Goal: Transaction & Acquisition: Book appointment/travel/reservation

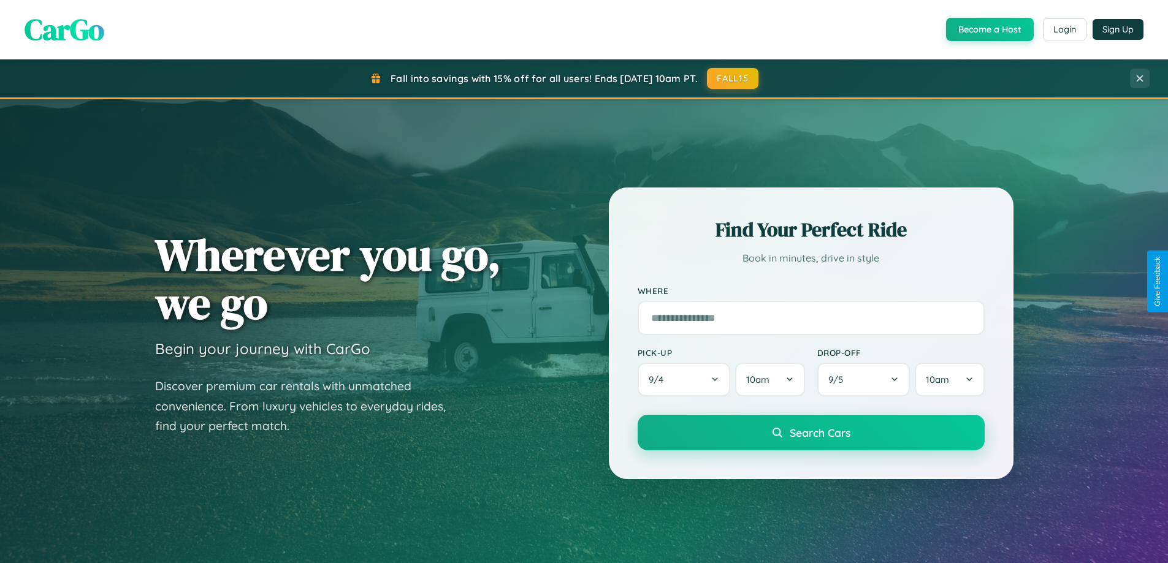
scroll to position [36, 0]
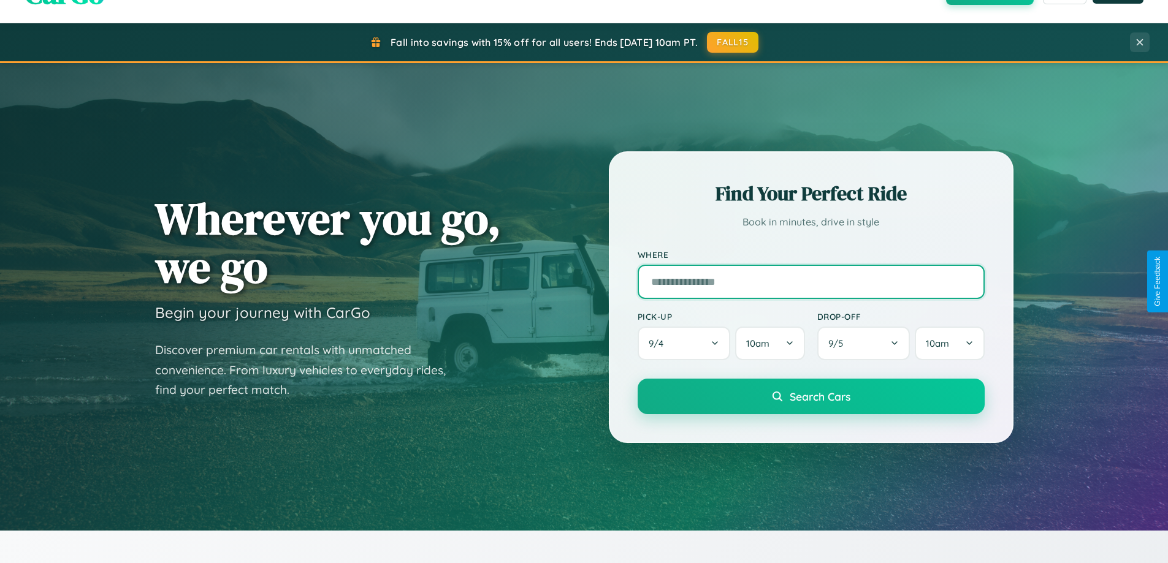
click at [810, 281] on input "text" at bounding box center [810, 282] width 347 height 34
type input "**********"
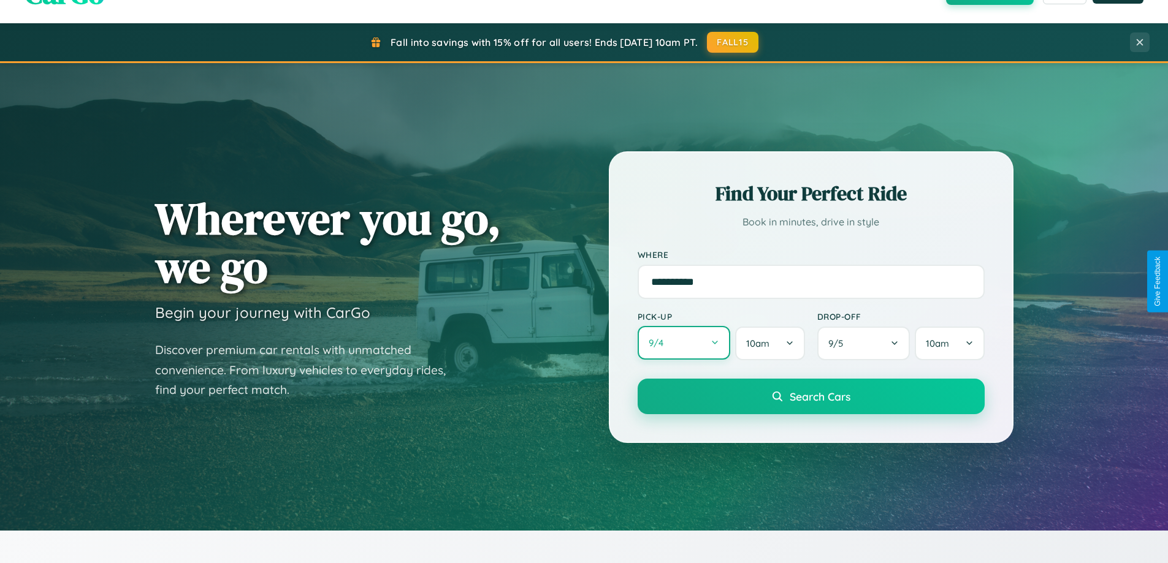
click at [683, 343] on button "9 / 4" at bounding box center [683, 343] width 93 height 34
select select "*"
select select "****"
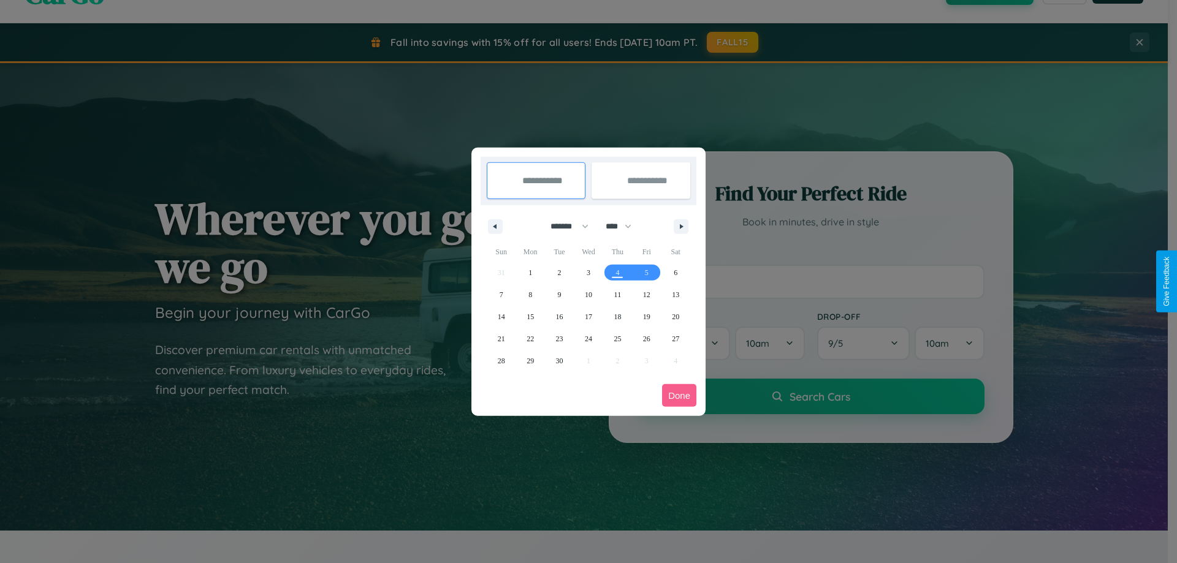
drag, startPoint x: 564, startPoint y: 226, endPoint x: 588, endPoint y: 246, distance: 31.4
click at [564, 226] on select "******* ******** ***** ***** *** **** **** ****** ********* ******* ******** **…" at bounding box center [567, 226] width 52 height 20
select select "*"
click at [624, 226] on select "**** **** **** **** **** **** **** **** **** **** **** **** **** **** **** ****…" at bounding box center [617, 226] width 37 height 20
select select "****"
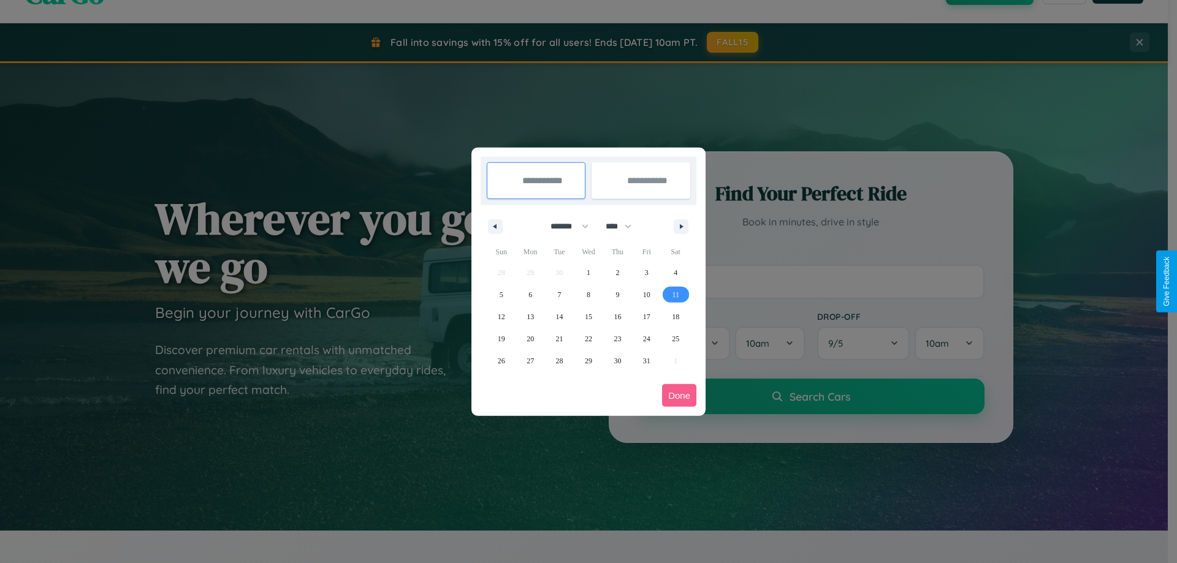
click at [675, 294] on span "11" at bounding box center [675, 295] width 7 height 22
type input "**********"
click at [588, 316] on span "15" at bounding box center [588, 317] width 7 height 22
type input "**********"
click at [679, 395] on button "Done" at bounding box center [679, 395] width 34 height 23
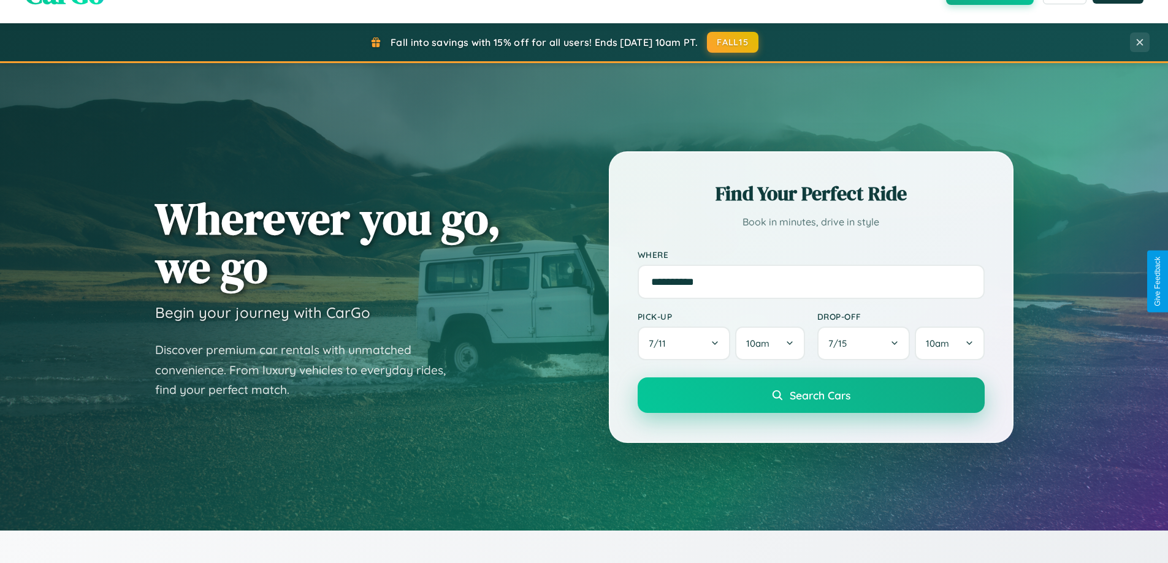
click at [810, 395] on span "Search Cars" at bounding box center [820, 395] width 61 height 13
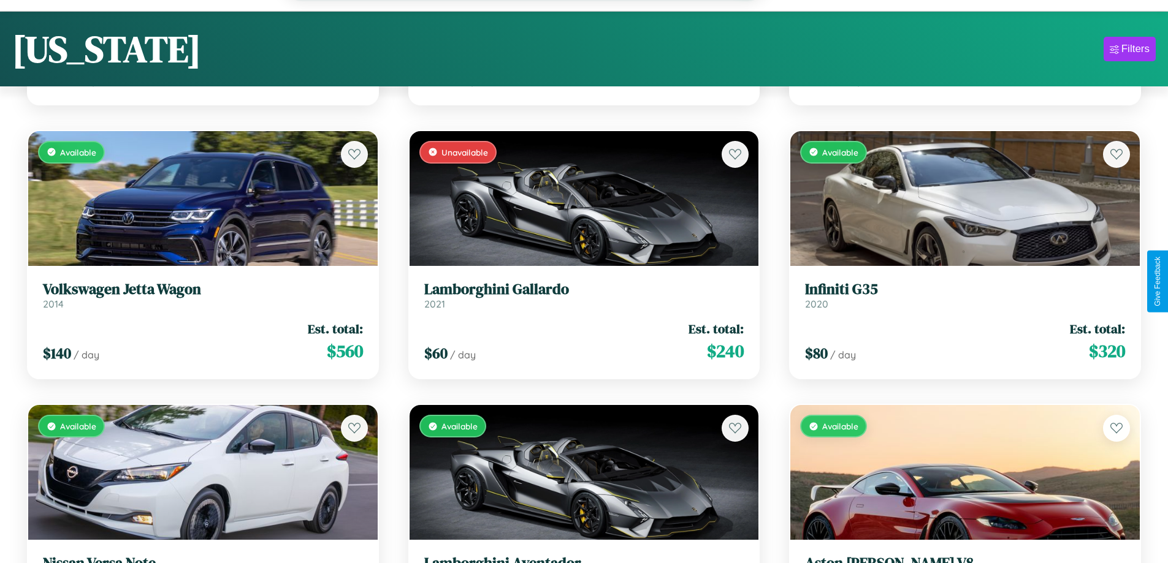
scroll to position [9230, 0]
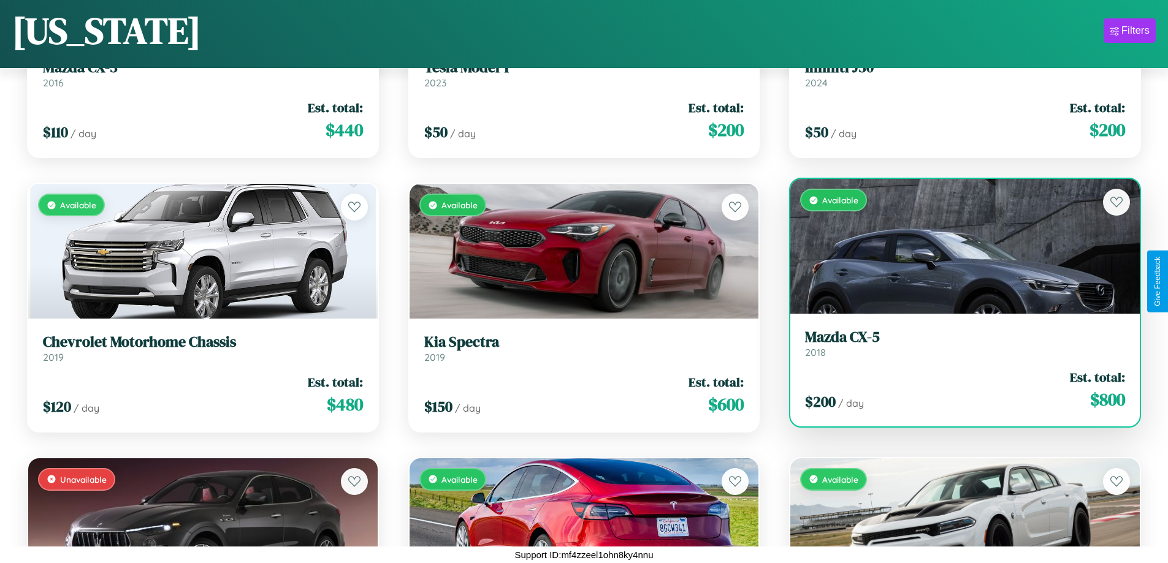
click at [957, 343] on h3 "Mazda CX-5" at bounding box center [965, 338] width 320 height 18
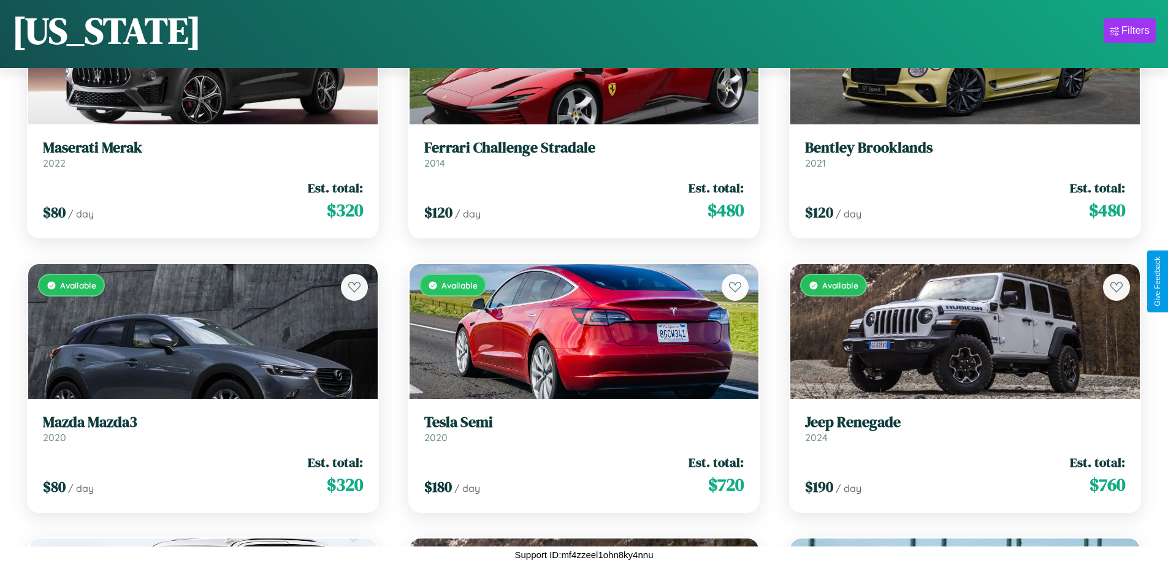
scroll to position [5937, 0]
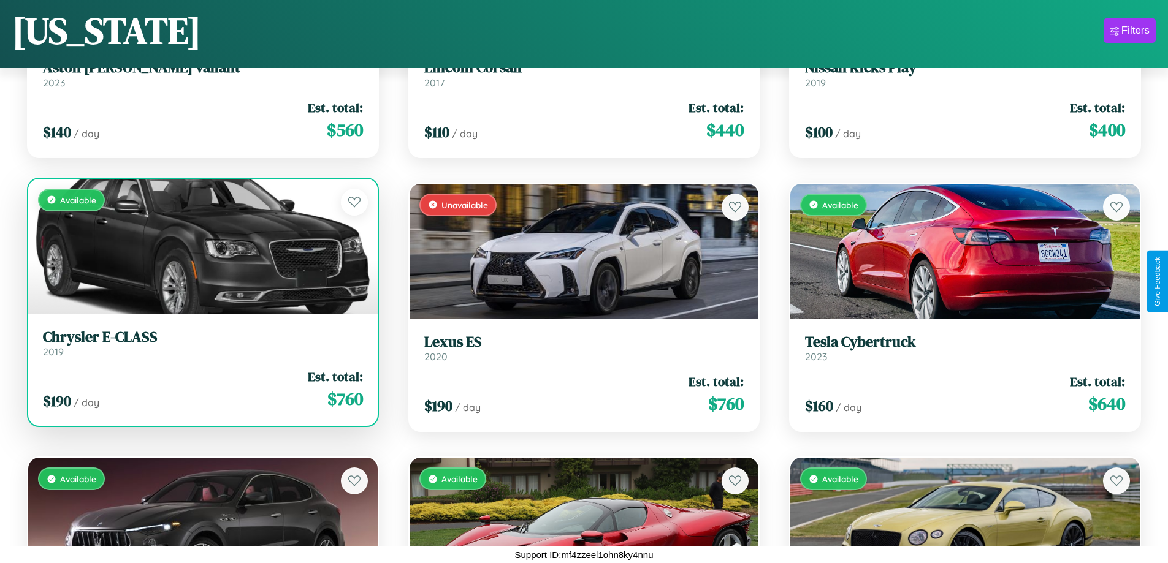
click at [201, 343] on h3 "Chrysler E-CLASS" at bounding box center [203, 338] width 320 height 18
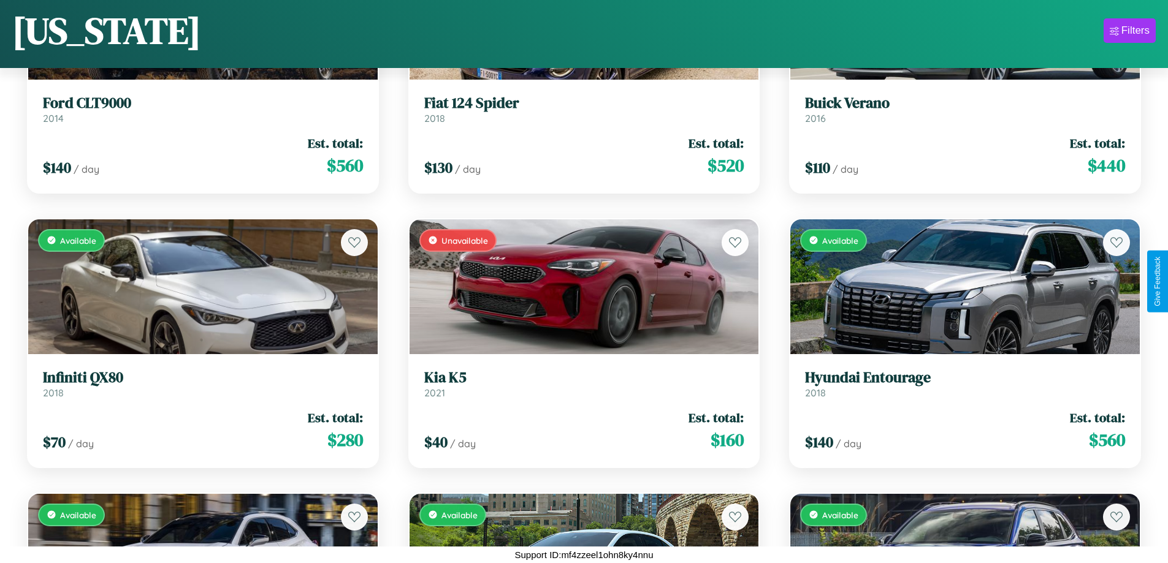
scroll to position [172, 0]
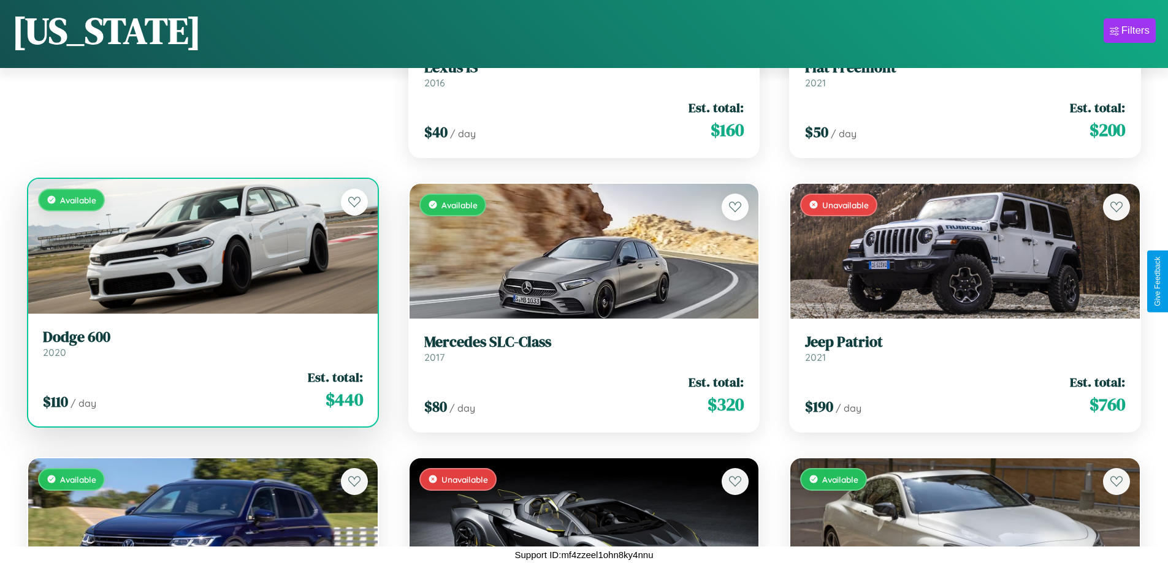
click at [201, 343] on h3 "Dodge 600" at bounding box center [203, 338] width 320 height 18
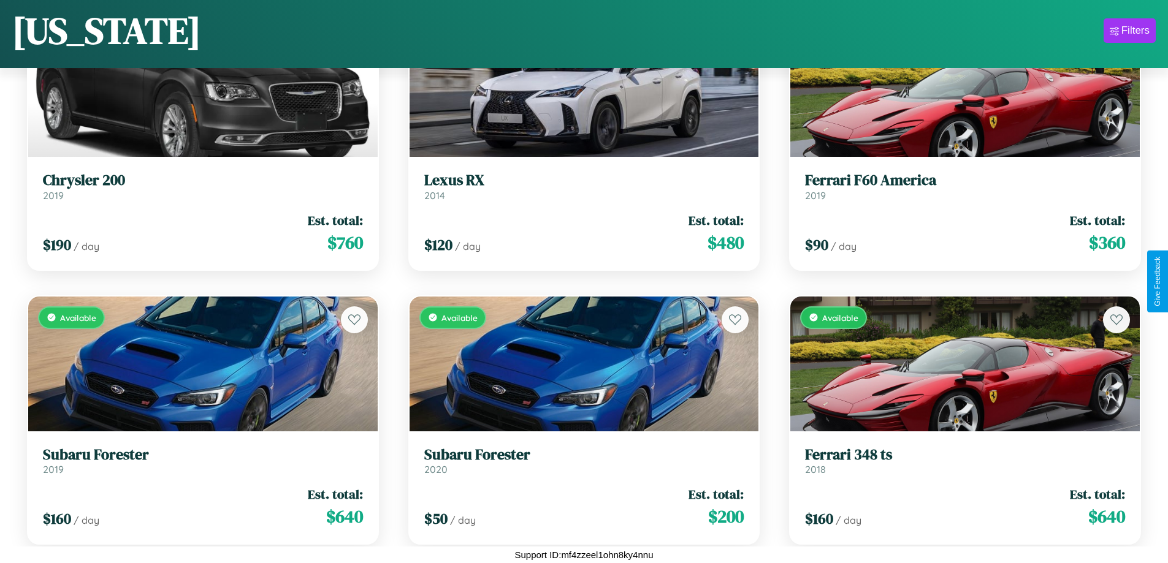
scroll to position [7858, 0]
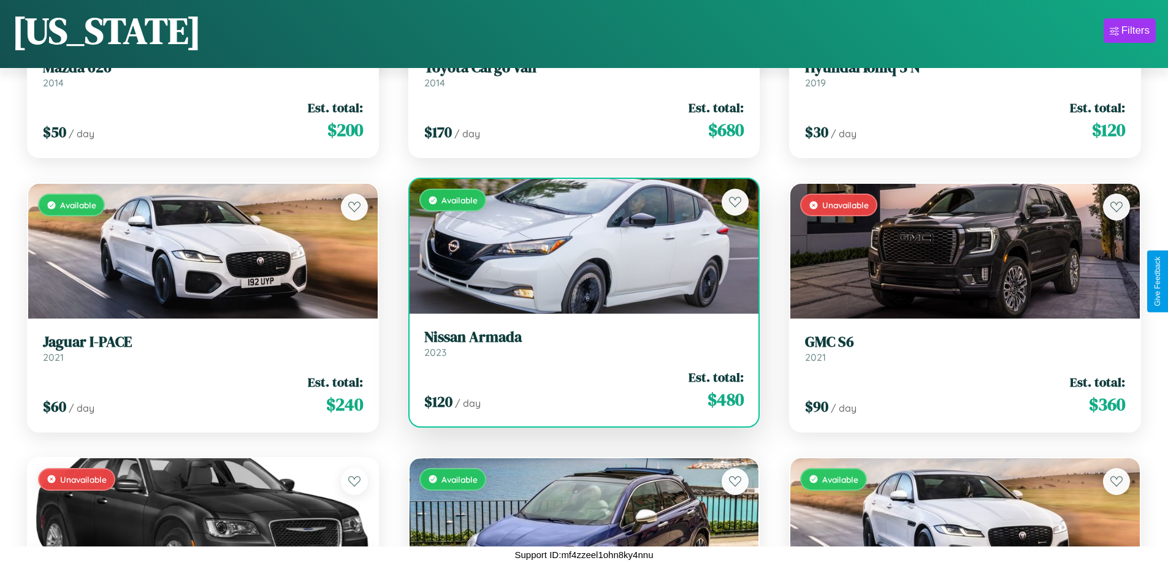
click at [579, 343] on h3 "Nissan Armada" at bounding box center [584, 338] width 320 height 18
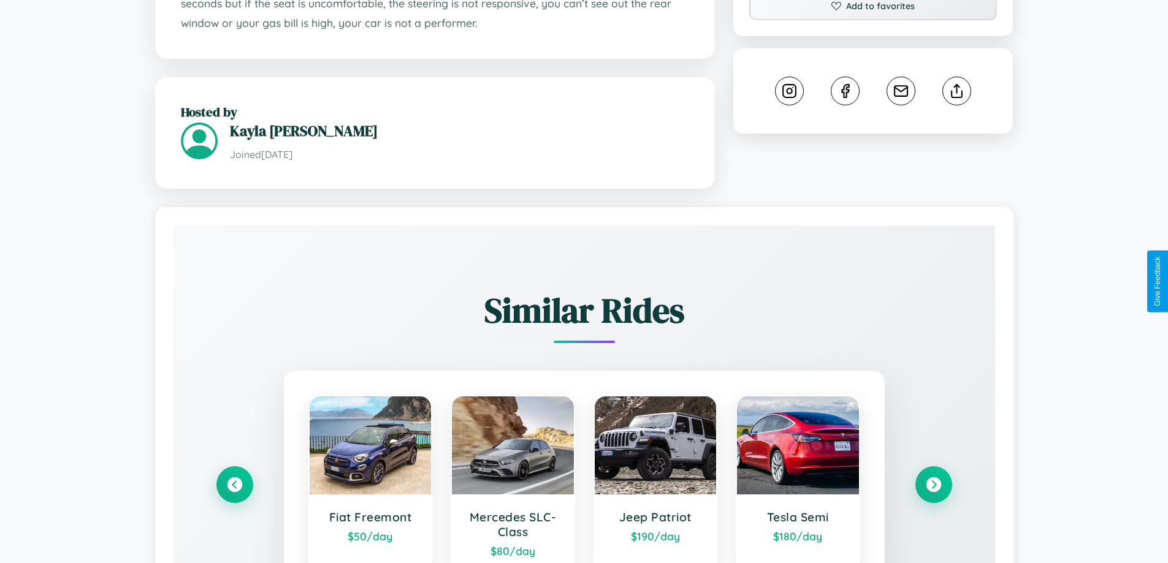
scroll to position [737, 0]
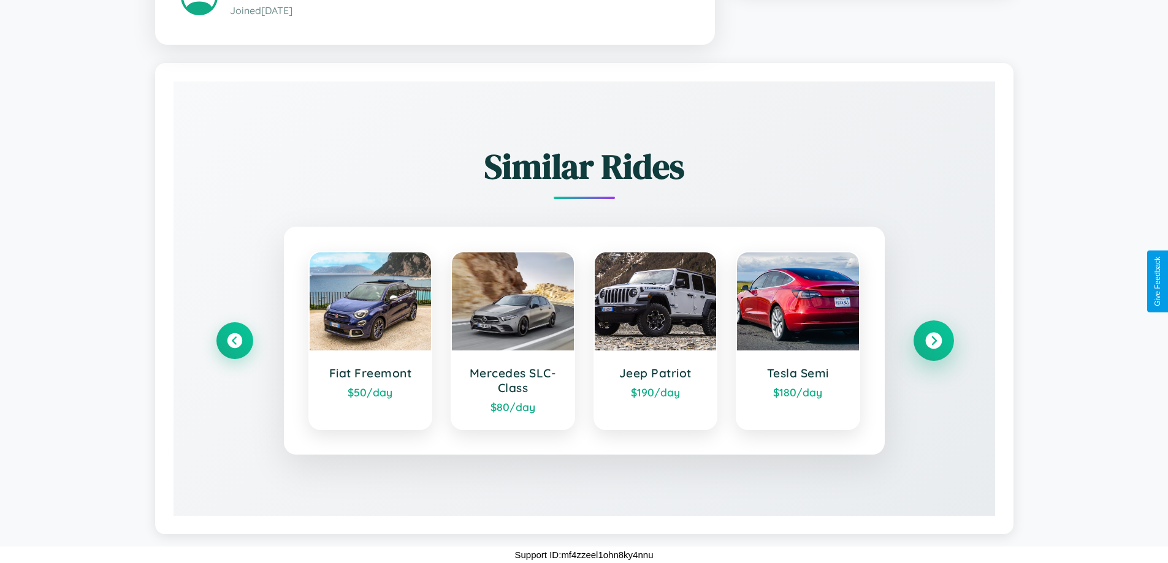
click at [933, 341] on icon at bounding box center [933, 341] width 17 height 17
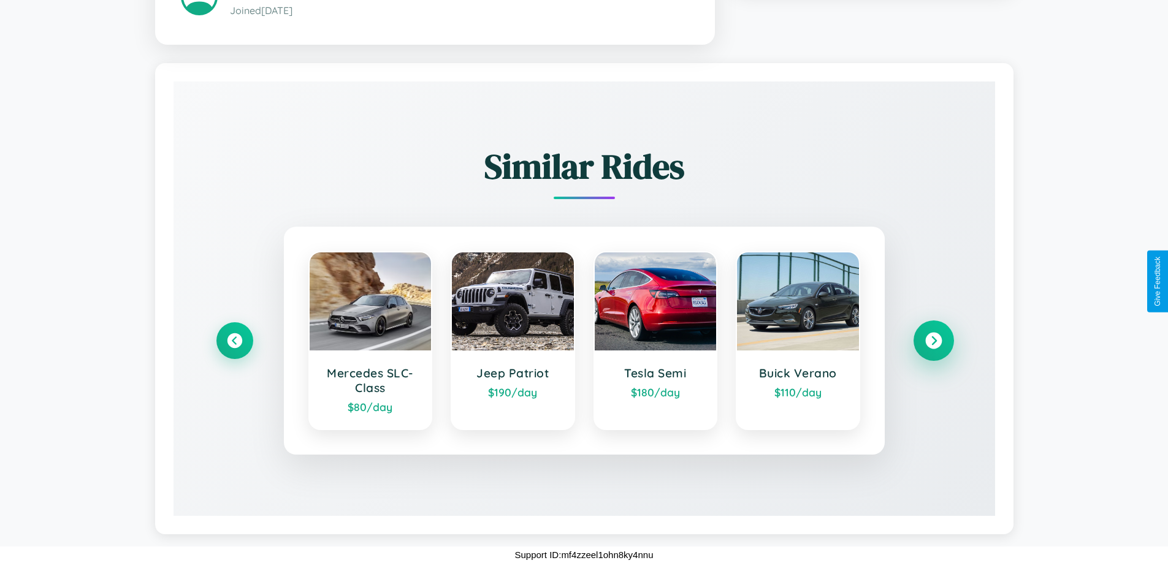
click at [933, 341] on icon at bounding box center [933, 341] width 17 height 17
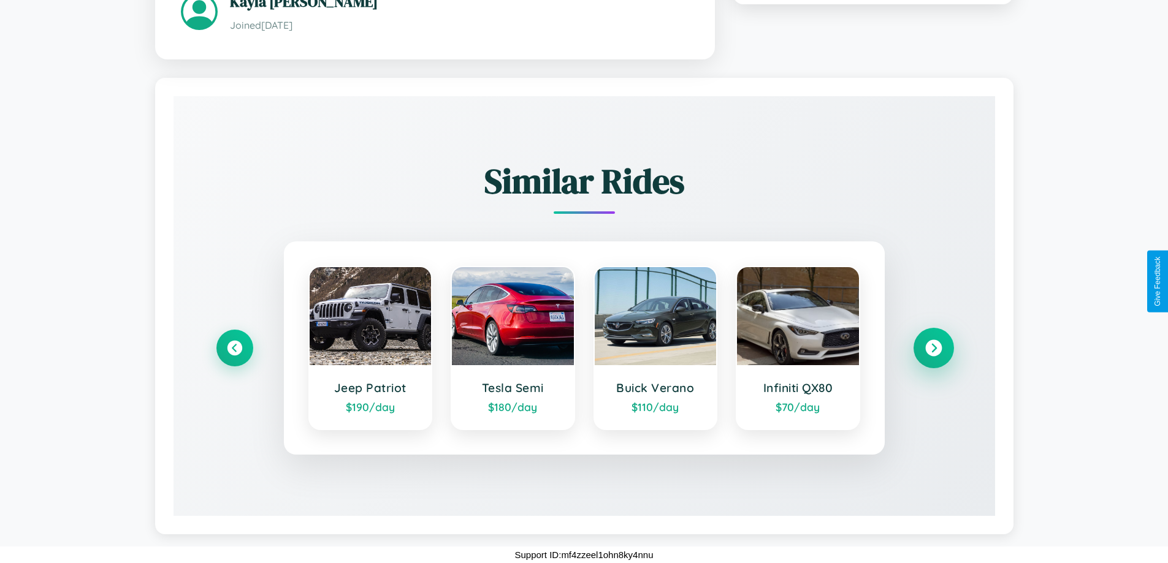
click at [933, 348] on icon at bounding box center [933, 348] width 17 height 17
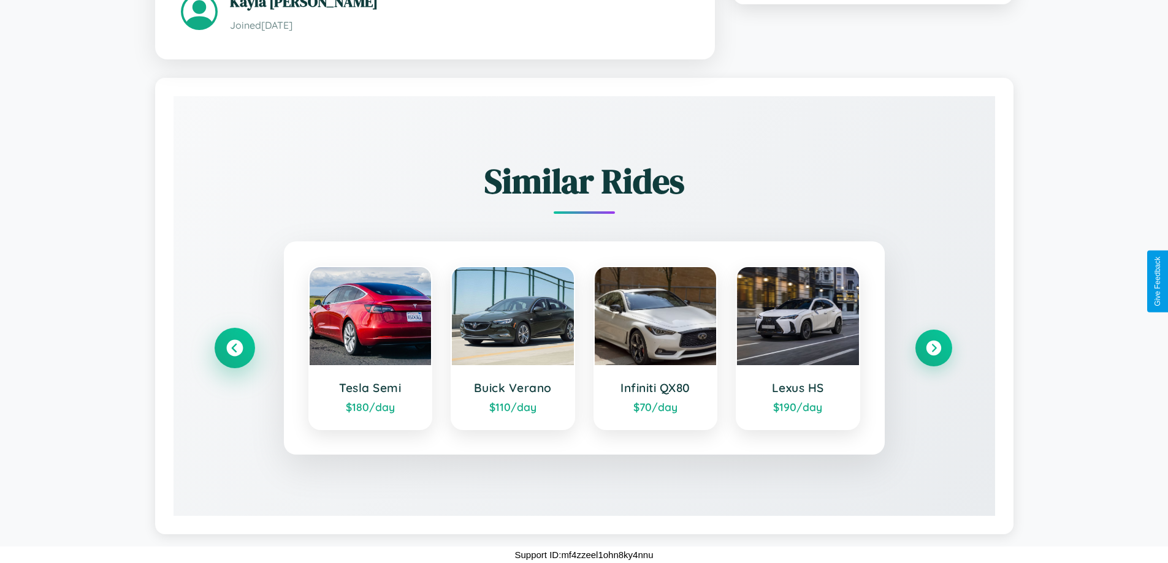
click at [234, 348] on icon at bounding box center [234, 348] width 17 height 17
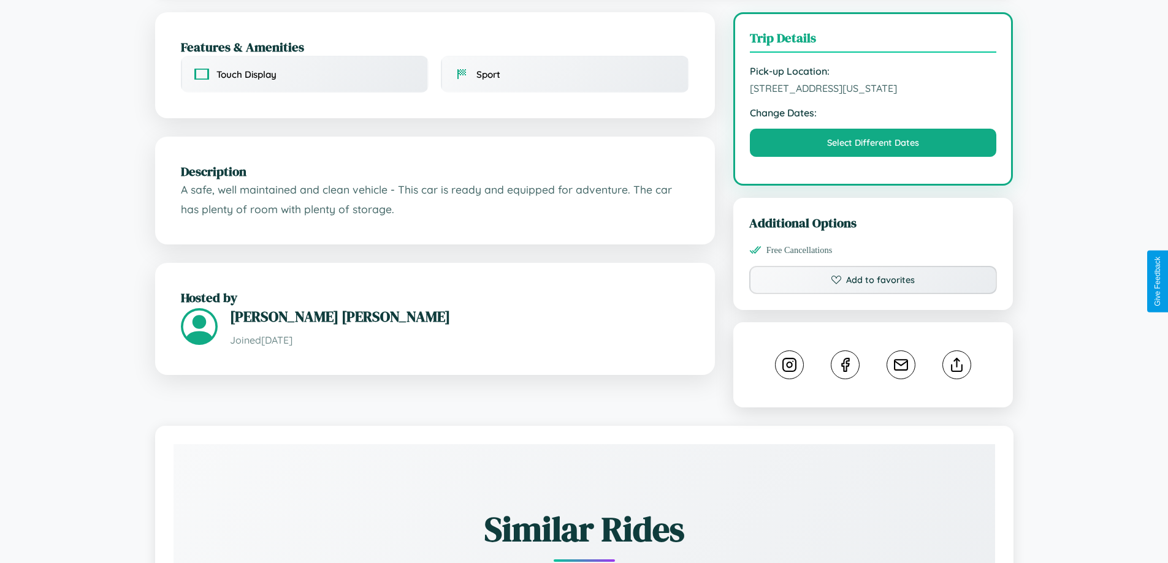
scroll to position [330, 0]
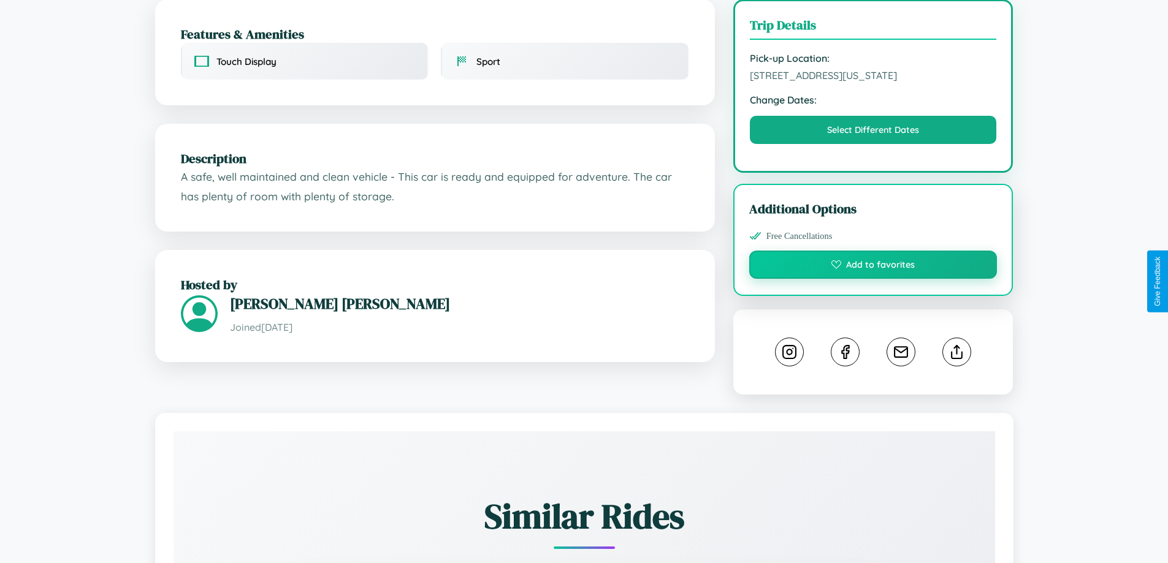
click at [873, 279] on button "Add to favorites" at bounding box center [873, 265] width 248 height 28
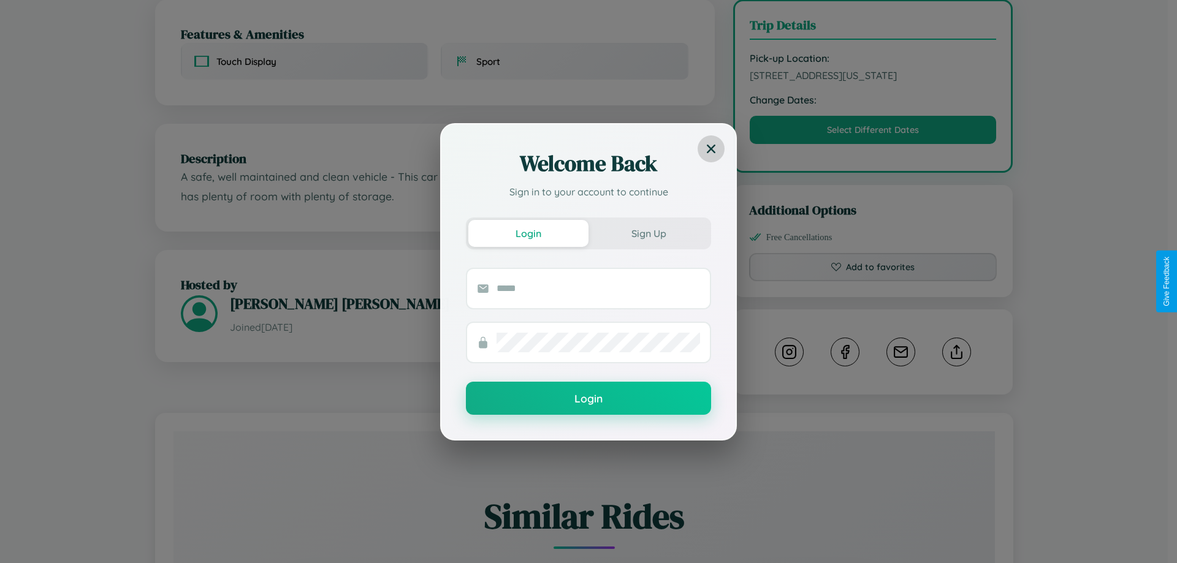
click at [711, 148] on icon at bounding box center [711, 148] width 9 height 9
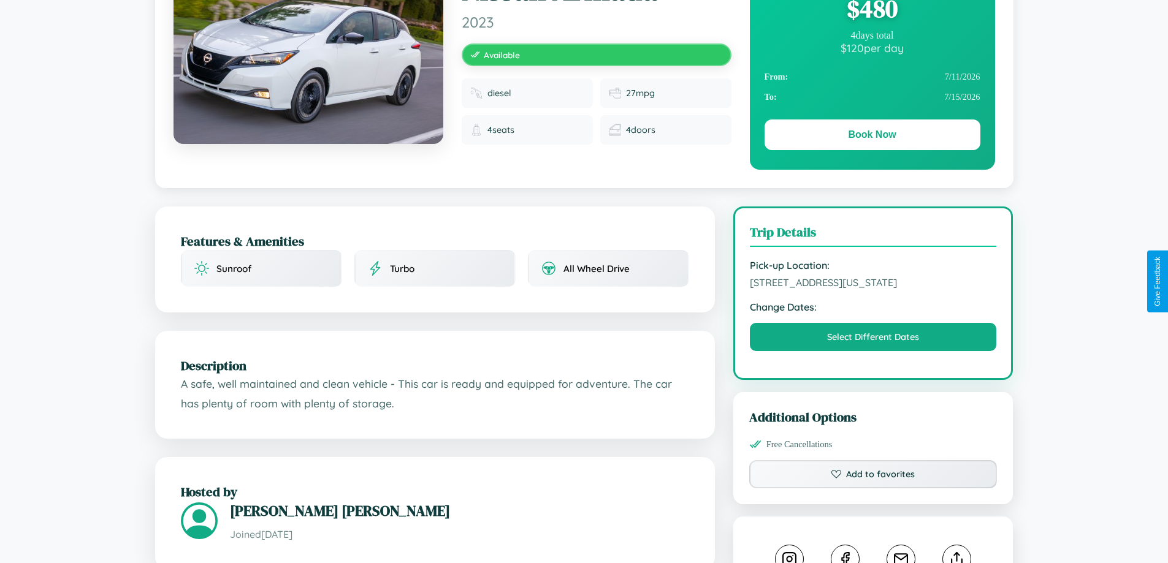
scroll to position [132, 0]
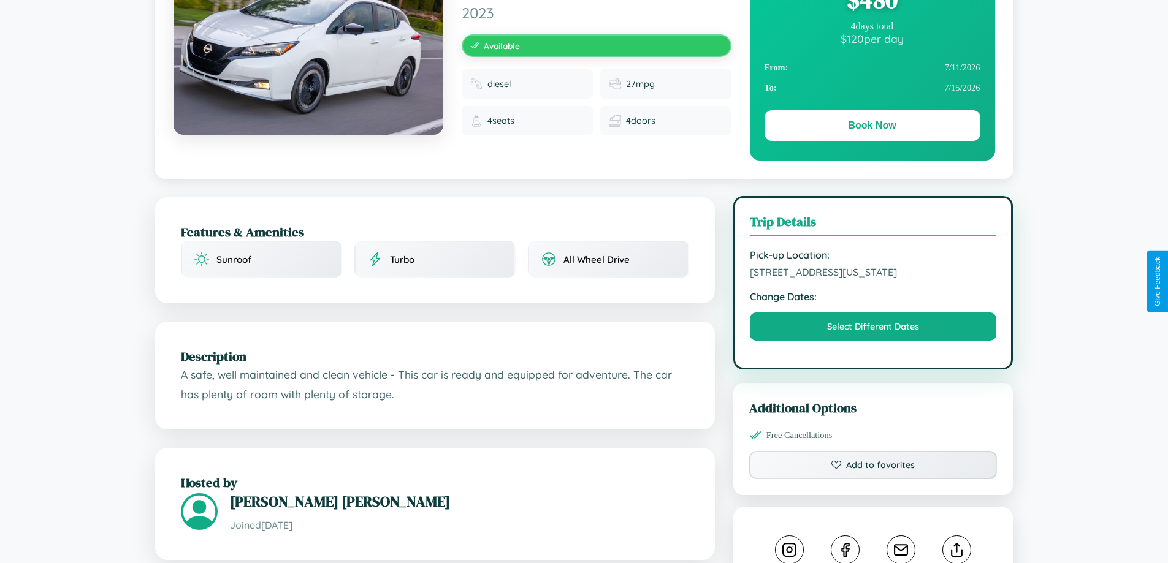
click at [873, 278] on span "[STREET_ADDRESS][US_STATE]" at bounding box center [873, 272] width 247 height 12
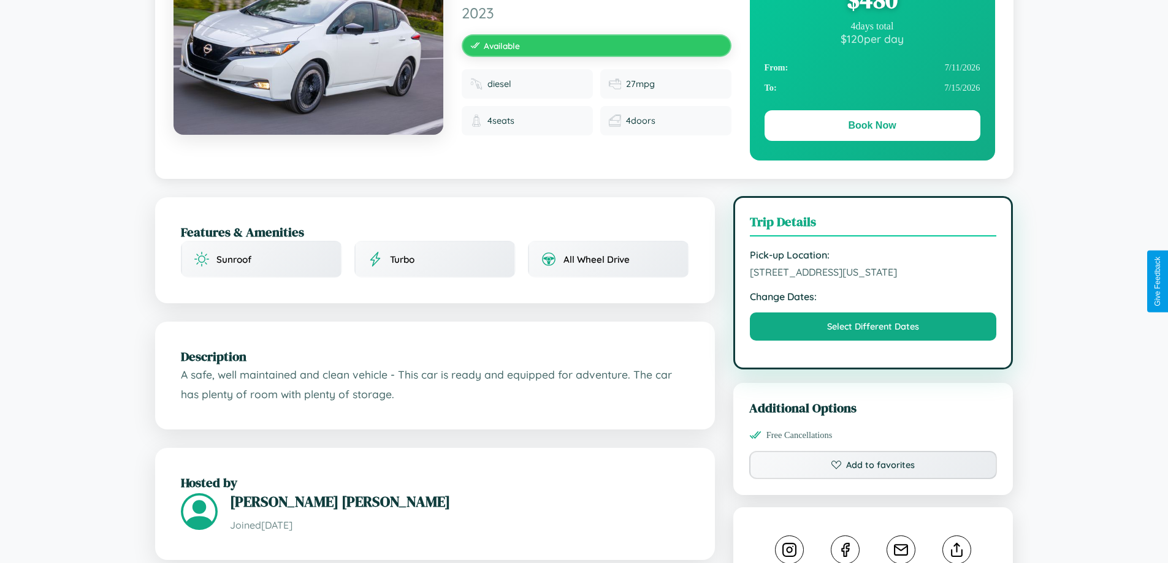
click at [873, 278] on span "[STREET_ADDRESS][US_STATE]" at bounding box center [873, 272] width 247 height 12
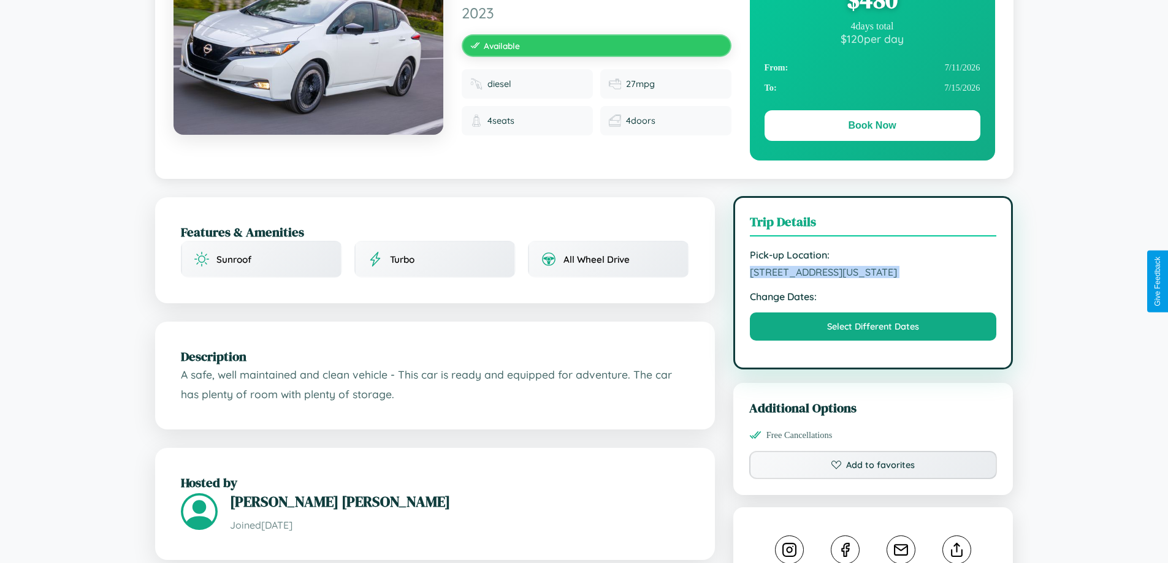
click at [873, 278] on span "[STREET_ADDRESS][US_STATE]" at bounding box center [873, 272] width 247 height 12
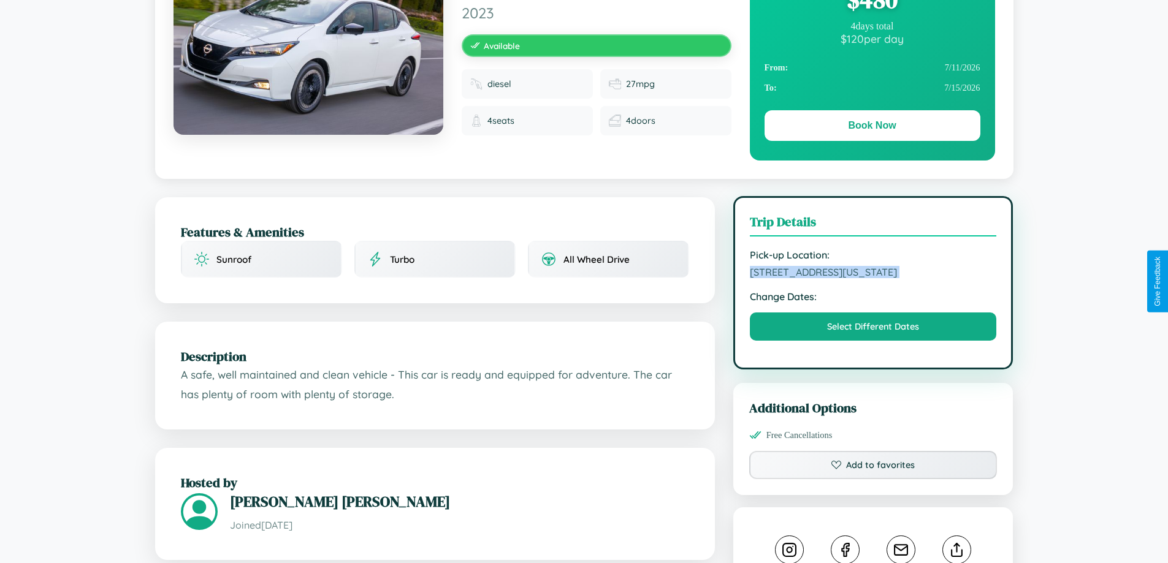
click at [873, 278] on span "[STREET_ADDRESS][US_STATE]" at bounding box center [873, 272] width 247 height 12
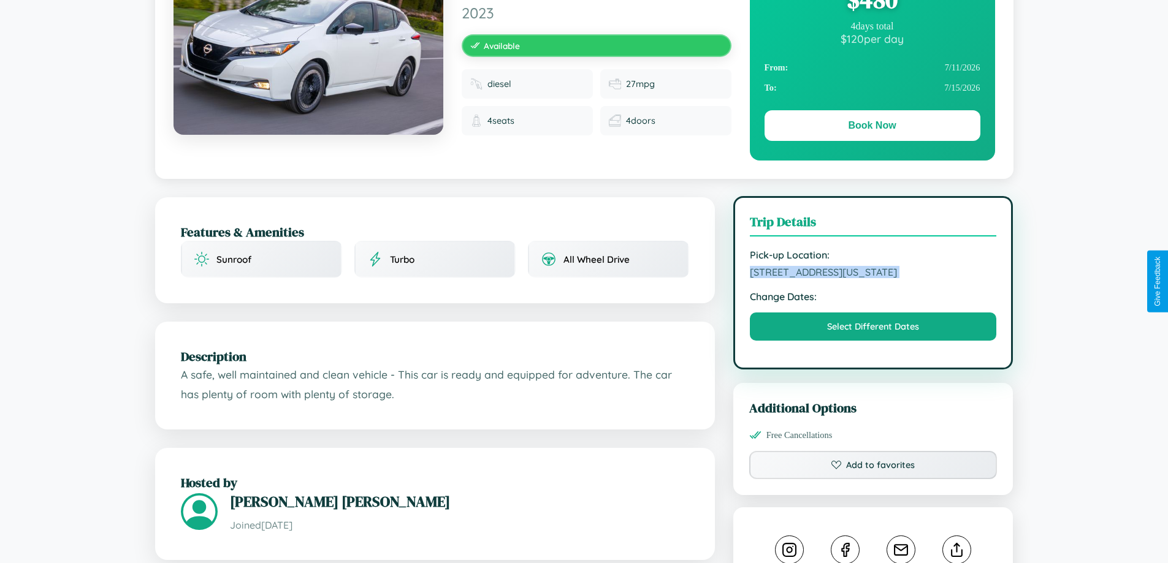
click at [873, 278] on span "[STREET_ADDRESS][US_STATE]" at bounding box center [873, 272] width 247 height 12
